Goal: Information Seeking & Learning: Learn about a topic

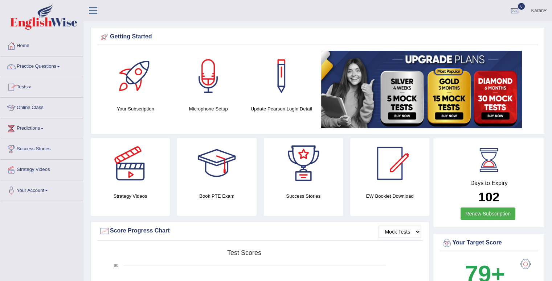
click at [35, 104] on link "Online Class" at bounding box center [41, 107] width 83 height 18
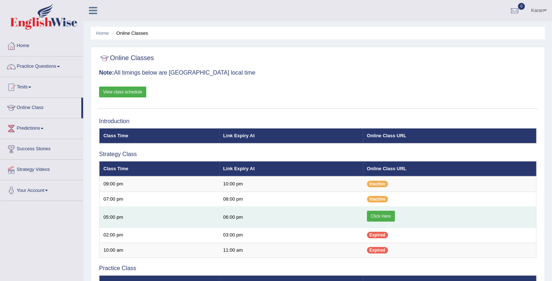
click at [382, 215] on link "Click Here" at bounding box center [381, 216] width 28 height 11
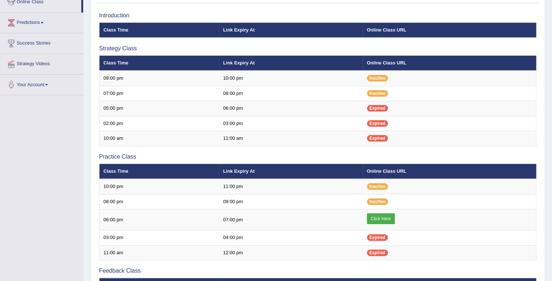
scroll to position [109, 0]
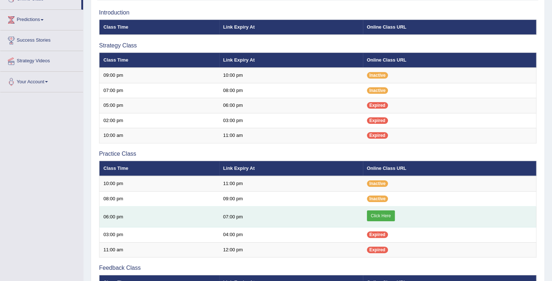
click at [382, 213] on link "Click Here" at bounding box center [381, 216] width 28 height 11
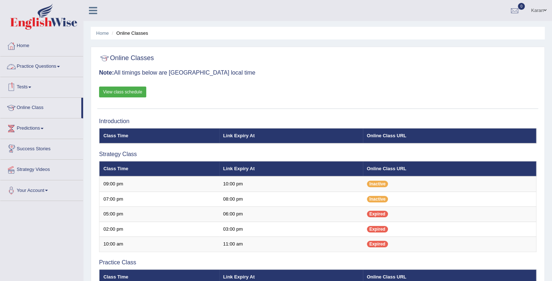
click at [41, 69] on link "Practice Questions" at bounding box center [41, 66] width 83 height 18
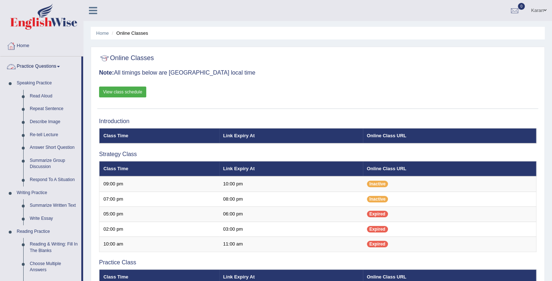
click at [35, 71] on link "Practice Questions" at bounding box center [40, 66] width 81 height 18
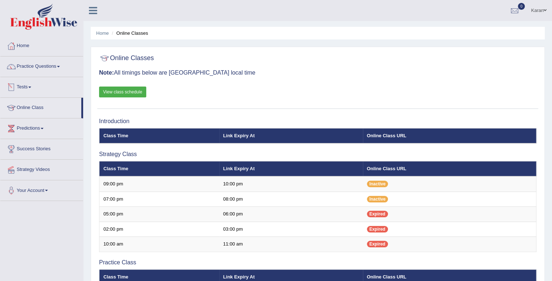
click at [30, 88] on link "Tests" at bounding box center [41, 86] width 83 height 18
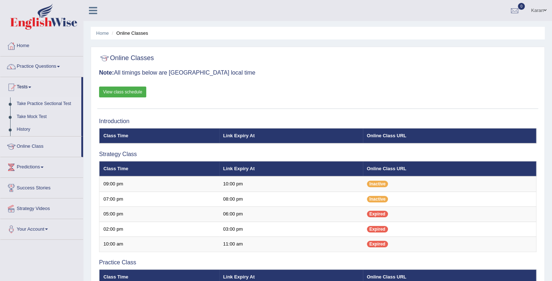
click at [32, 106] on link "Take Practice Sectional Test" at bounding box center [47, 104] width 68 height 13
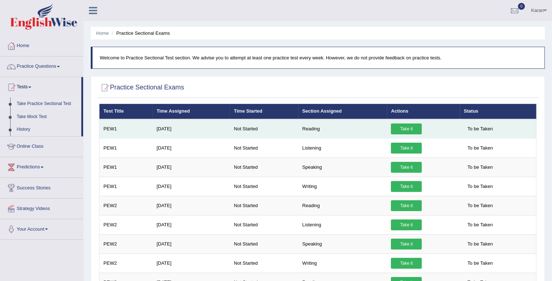
click at [412, 128] on link "Take it" at bounding box center [406, 129] width 31 height 11
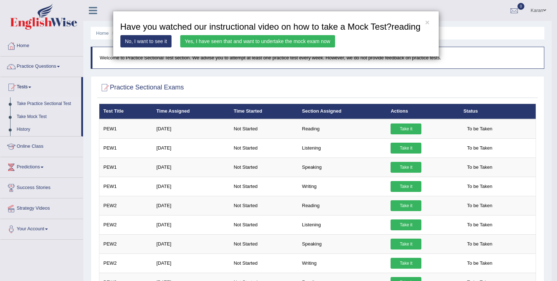
click at [142, 44] on link "No, I want to see it" at bounding box center [145, 41] width 51 height 12
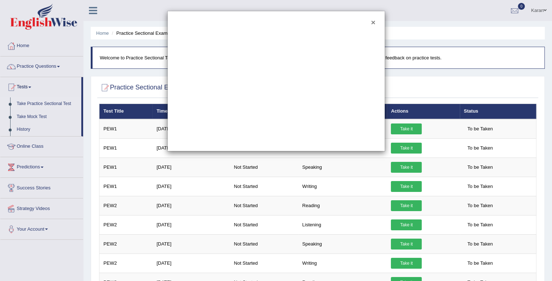
click at [373, 21] on button "×" at bounding box center [373, 22] width 4 height 8
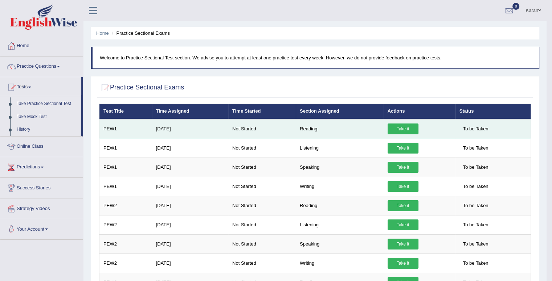
click at [398, 126] on link "Take it" at bounding box center [402, 129] width 31 height 11
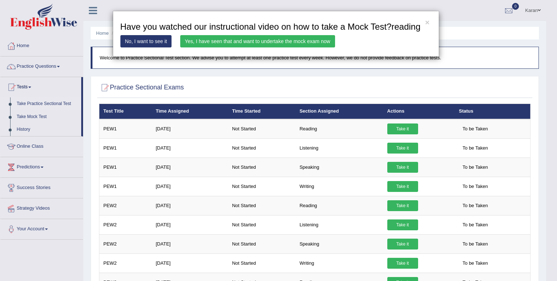
click at [203, 38] on link "Yes, I have seen that and want to undertake the mock exam now" at bounding box center [257, 41] width 155 height 12
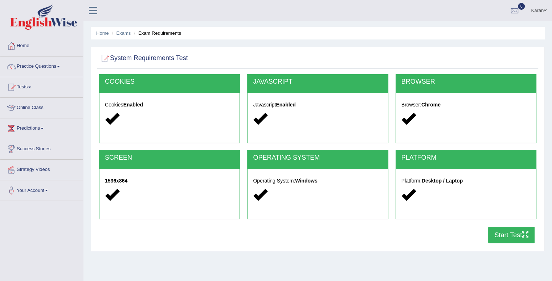
click at [514, 235] on button "Start Test" at bounding box center [511, 235] width 46 height 17
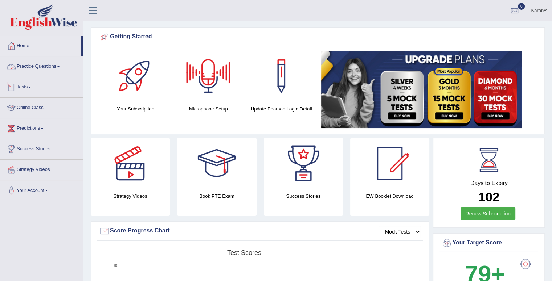
click at [31, 86] on link "Tests" at bounding box center [41, 86] width 83 height 18
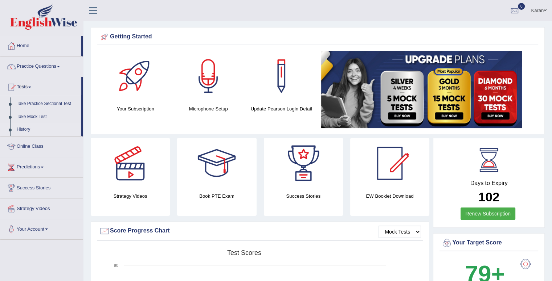
click at [24, 132] on link "History" at bounding box center [47, 129] width 68 height 13
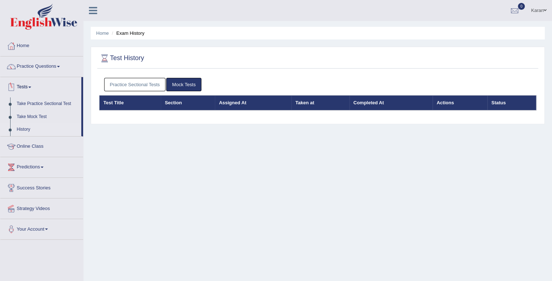
click at [28, 90] on link "Tests" at bounding box center [40, 86] width 81 height 18
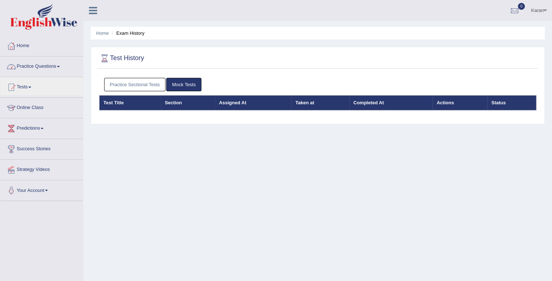
click at [182, 84] on link "Mock Tests" at bounding box center [183, 84] width 35 height 13
click at [24, 89] on link "Tests" at bounding box center [41, 86] width 83 height 18
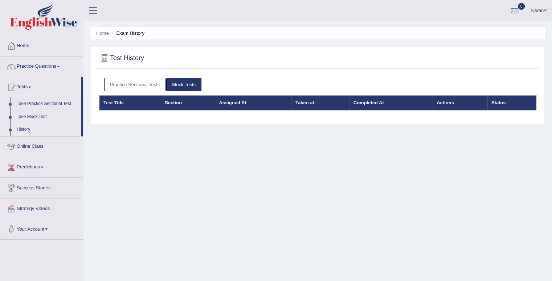
click at [22, 128] on link "History" at bounding box center [47, 129] width 68 height 13
click at [174, 87] on link "Mock Tests" at bounding box center [183, 84] width 35 height 13
click at [153, 84] on link "Practice Sectional Tests" at bounding box center [135, 84] width 62 height 13
click at [134, 87] on link "Practice Sectional Tests" at bounding box center [135, 84] width 62 height 13
